Goal: Transaction & Acquisition: Purchase product/service

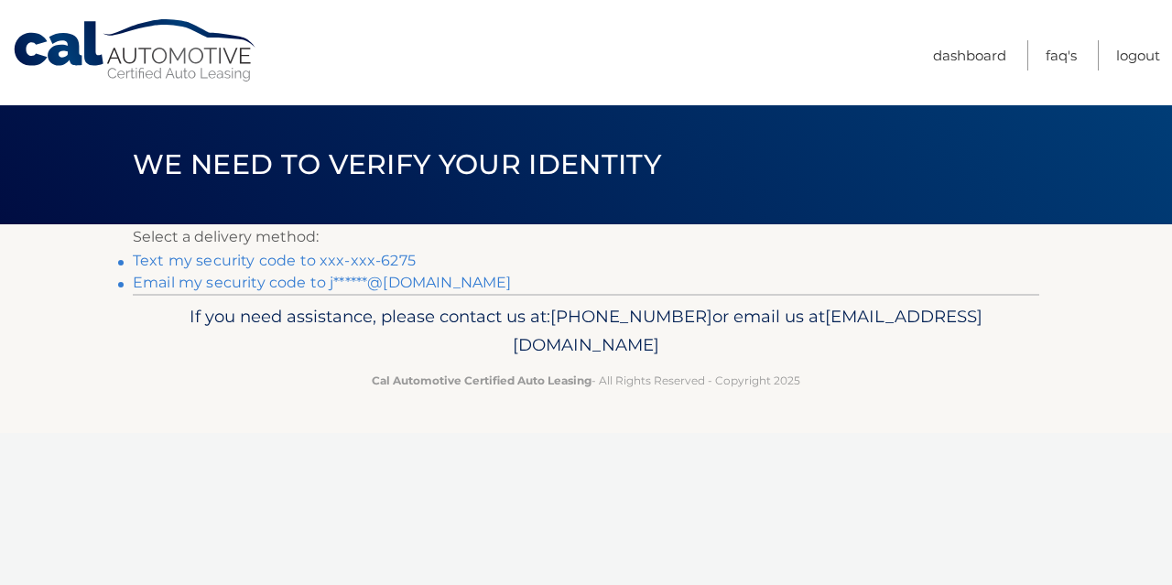
click at [318, 263] on link "Text my security code to xxx-xxx-6275" at bounding box center [274, 260] width 283 height 17
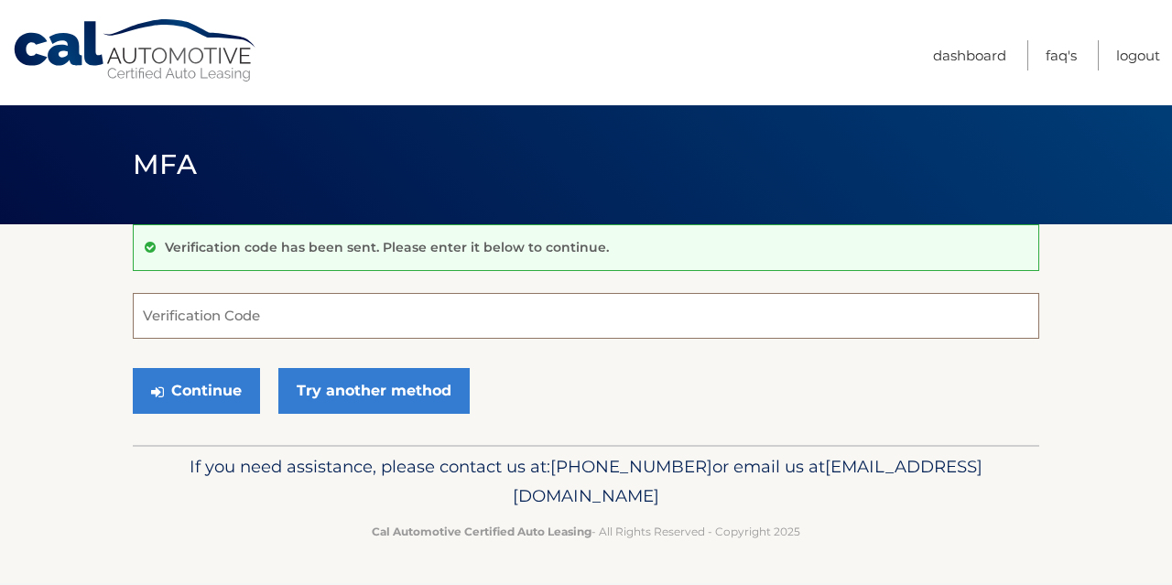
click at [226, 314] on input "Verification Code" at bounding box center [586, 316] width 907 height 46
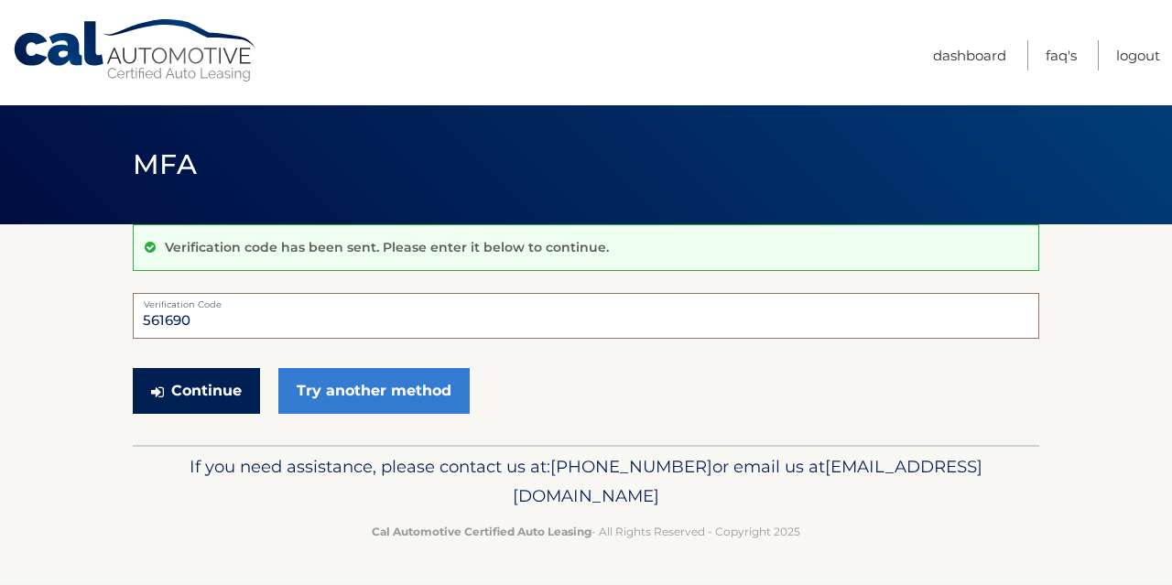
type input "561690"
click at [198, 384] on button "Continue" at bounding box center [196, 391] width 127 height 46
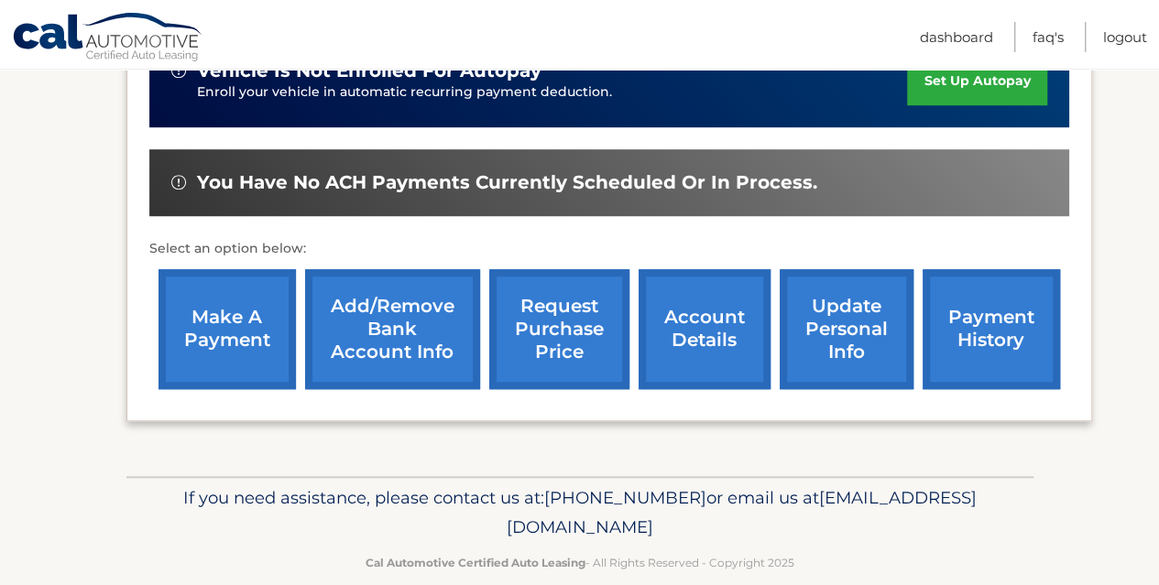
scroll to position [636, 0]
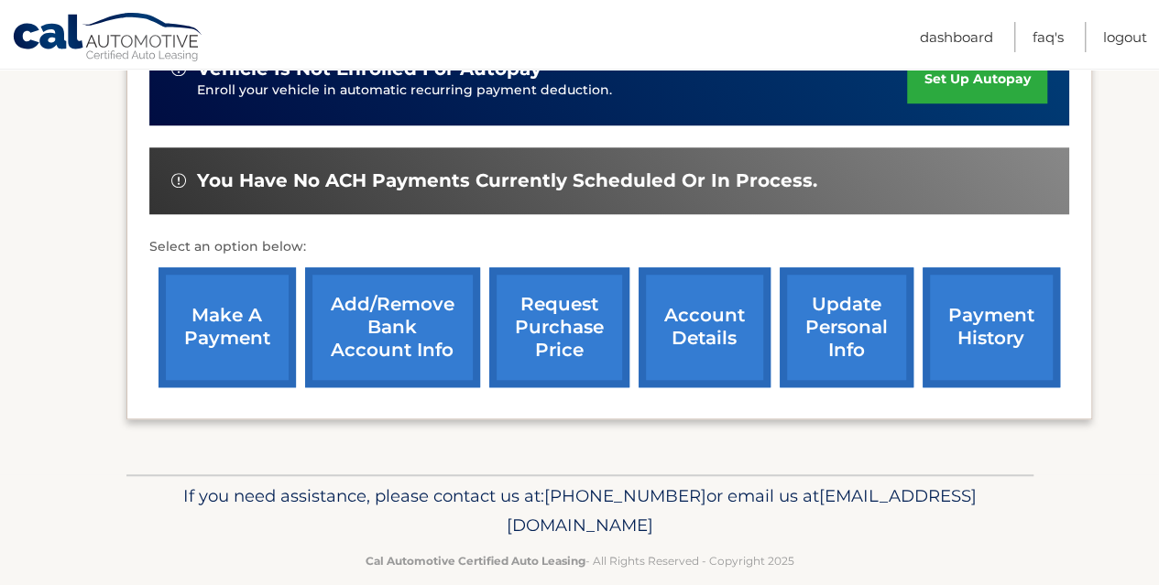
click at [233, 294] on link "make a payment" at bounding box center [226, 327] width 137 height 120
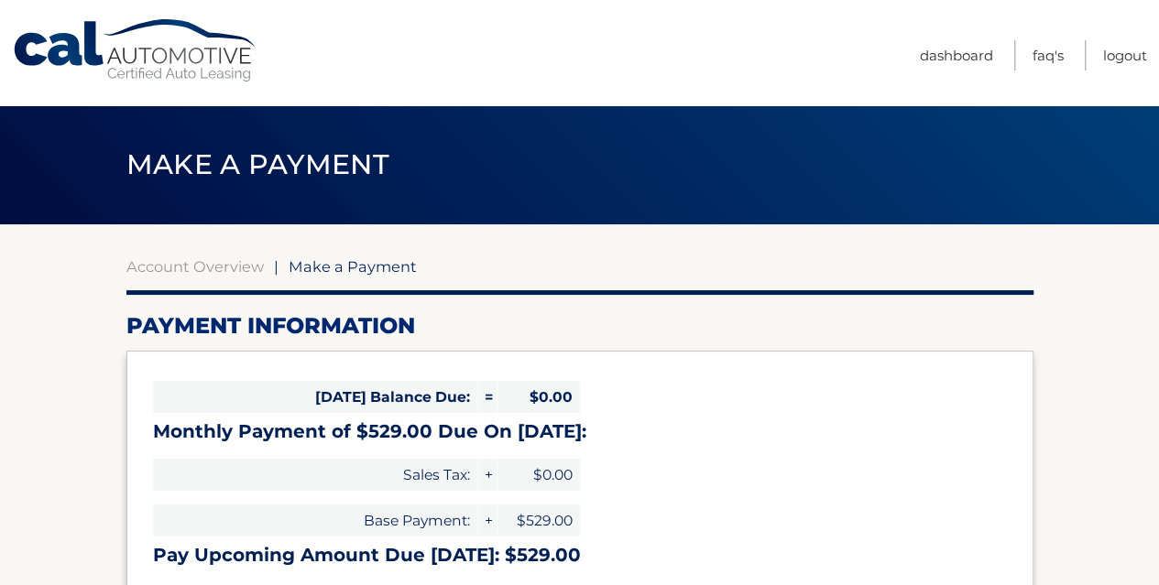
select select "M2QyYjNkYjgtNDJhYS00OTA5LWI0MTYtZDdjNjVmYjYzYTg1"
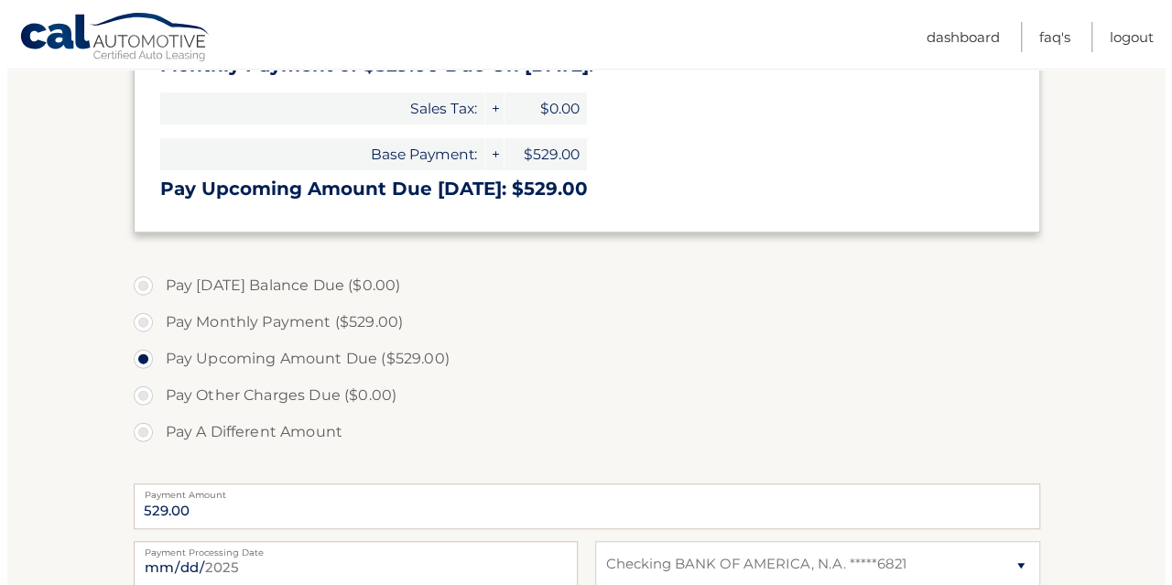
scroll to position [641, 0]
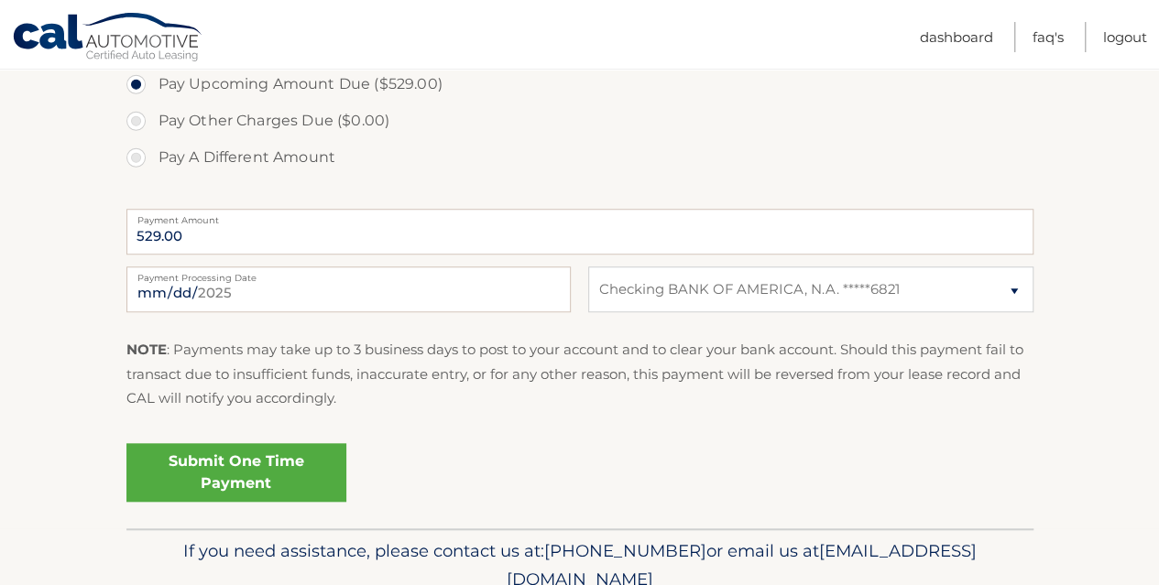
click at [271, 464] on link "Submit One Time Payment" at bounding box center [236, 472] width 220 height 59
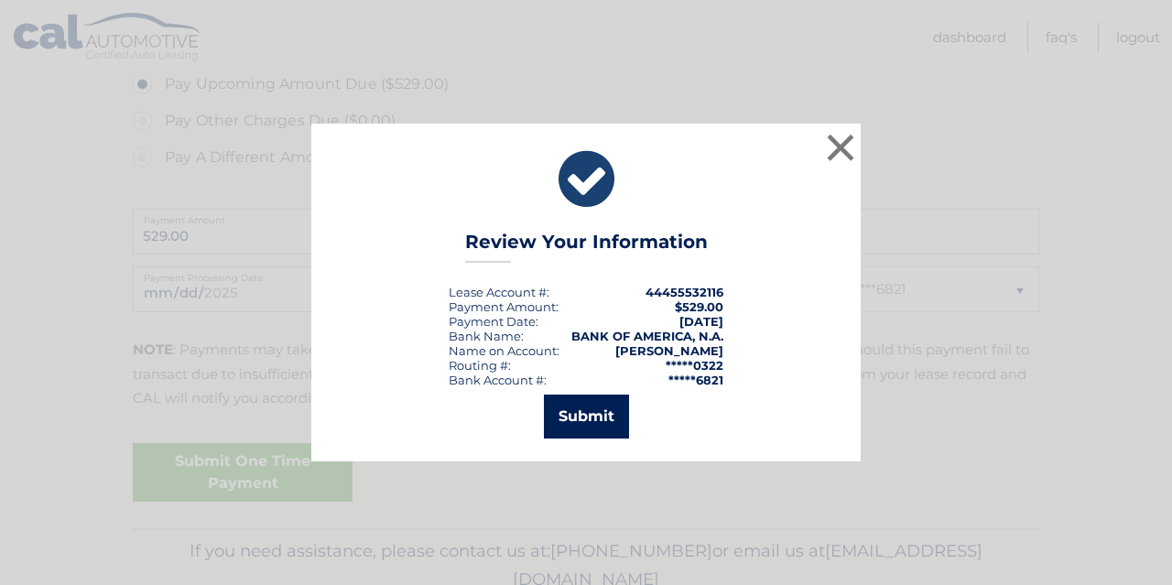
click at [595, 421] on button "Submit" at bounding box center [586, 417] width 85 height 44
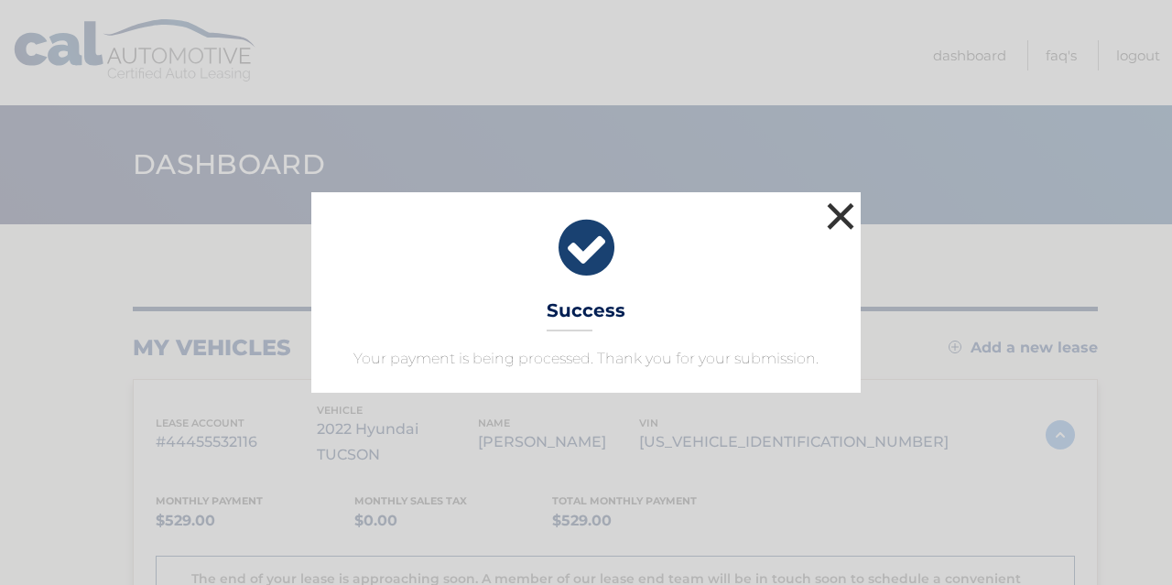
click at [853, 225] on button "×" at bounding box center [841, 216] width 37 height 37
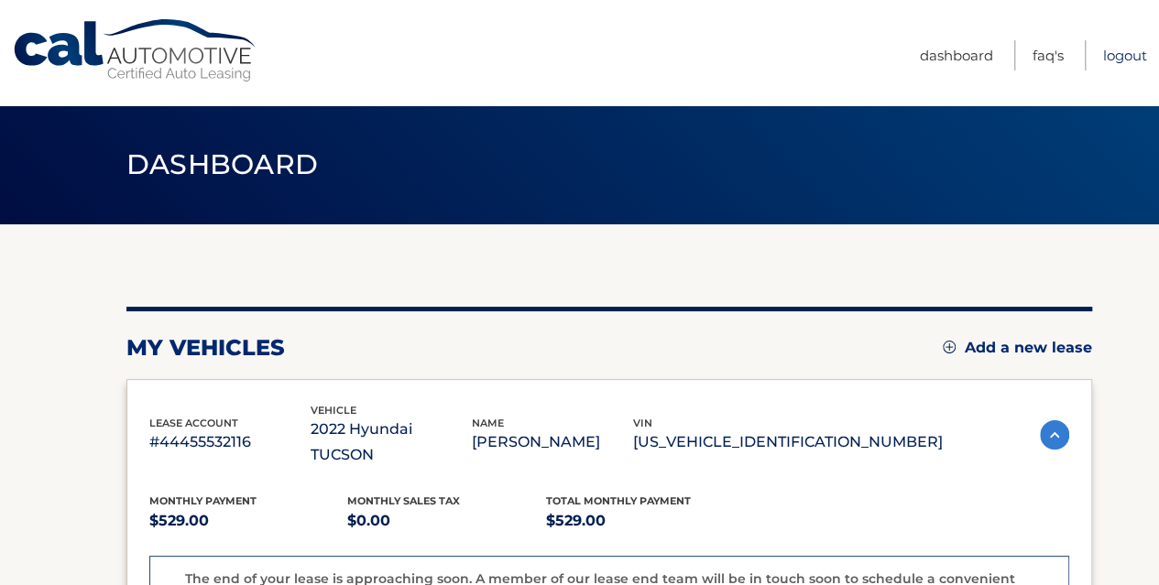
click at [1126, 55] on link "Logout" at bounding box center [1125, 55] width 44 height 30
